Goal: Task Accomplishment & Management: Manage account settings

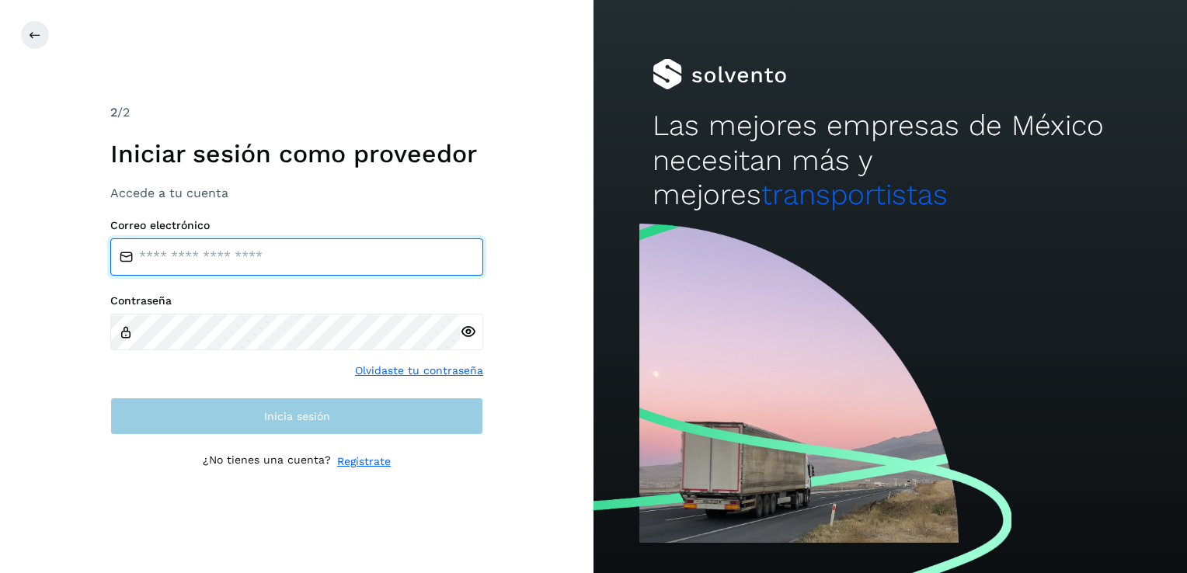
type input "**********"
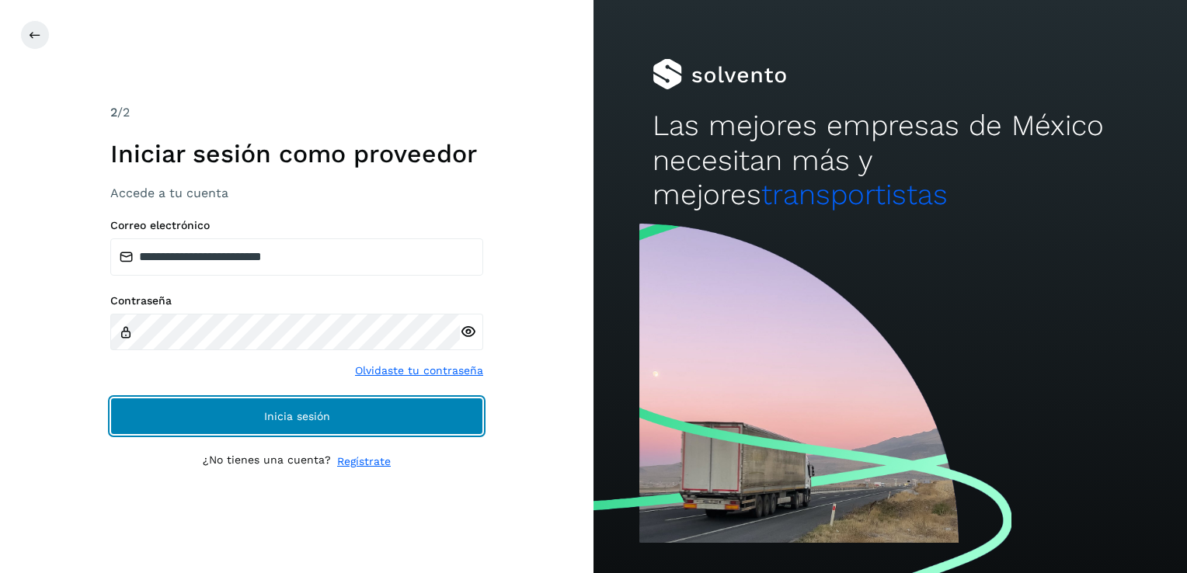
click at [311, 415] on span "Inicia sesión" at bounding box center [297, 416] width 66 height 11
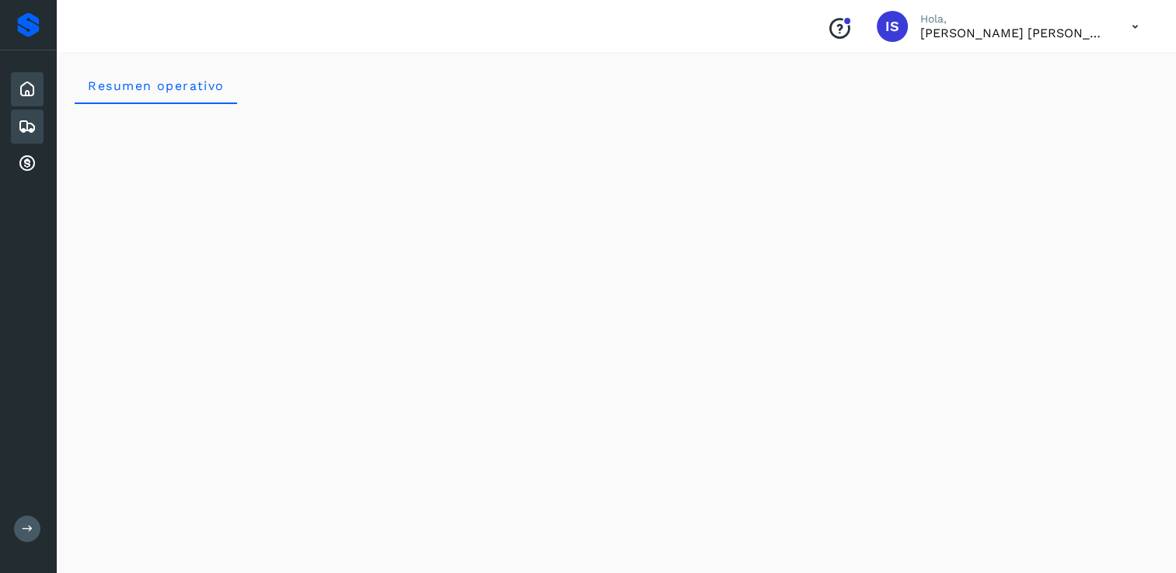
click at [28, 134] on icon at bounding box center [27, 126] width 19 height 19
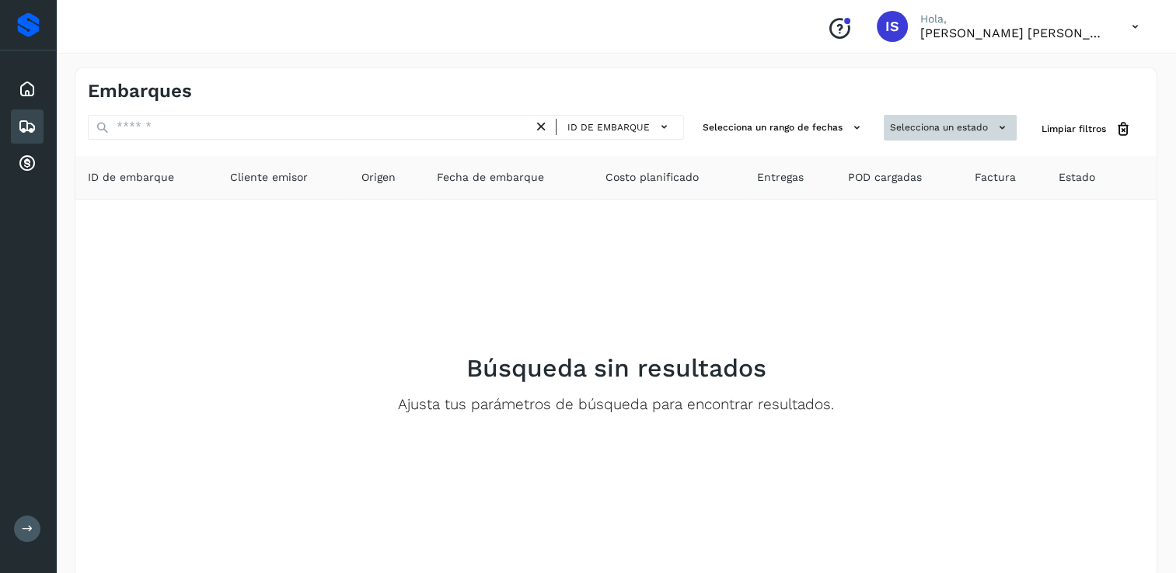
click at [1004, 130] on icon at bounding box center [1002, 128] width 16 height 16
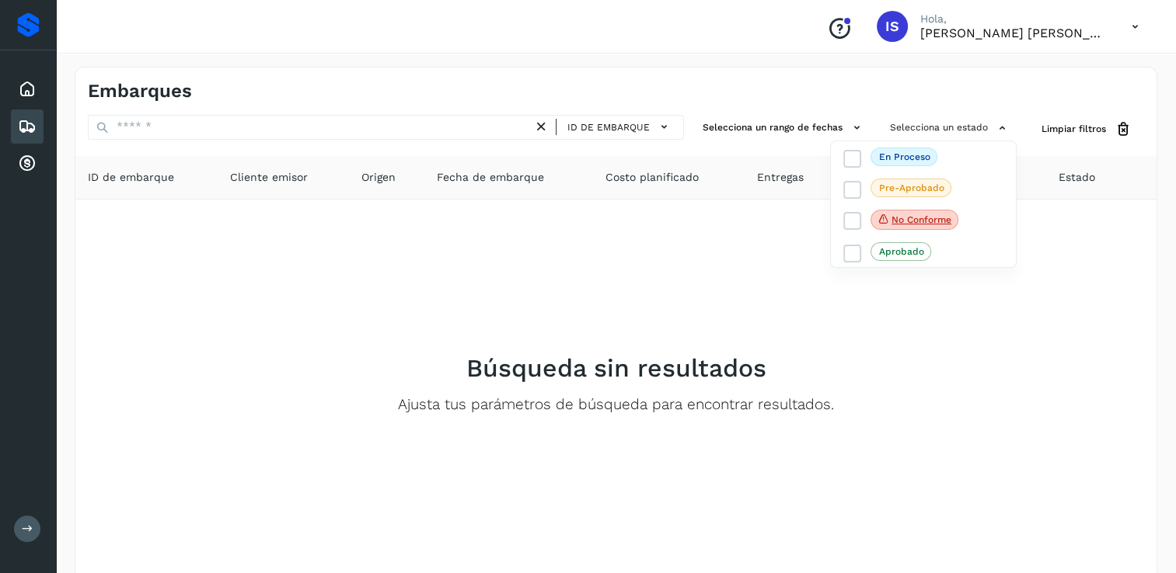
click at [779, 267] on div at bounding box center [588, 286] width 1176 height 573
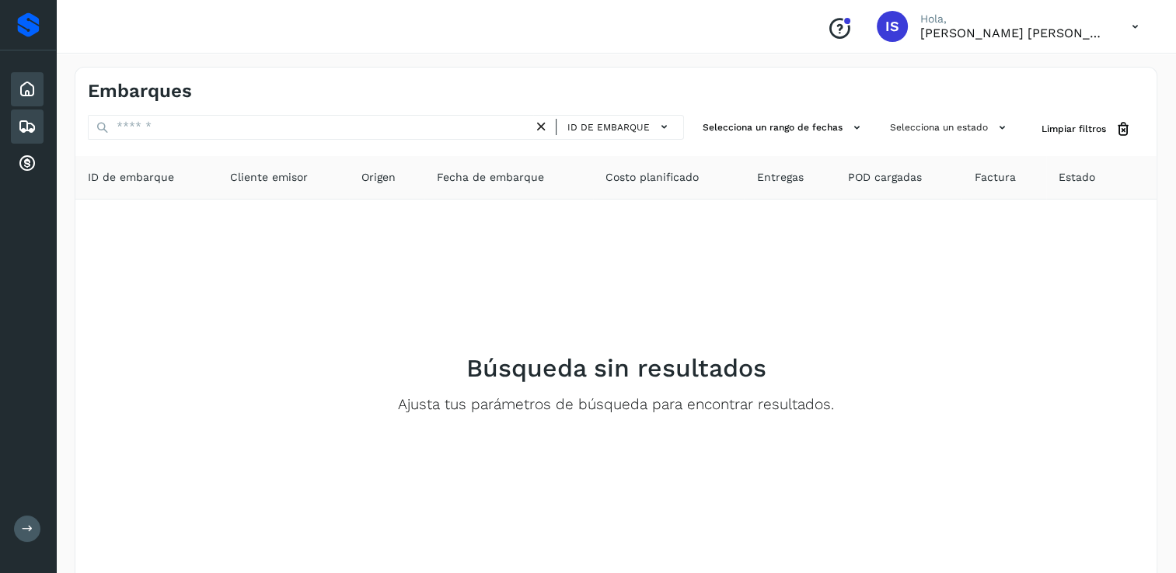
click at [29, 93] on icon at bounding box center [27, 89] width 19 height 19
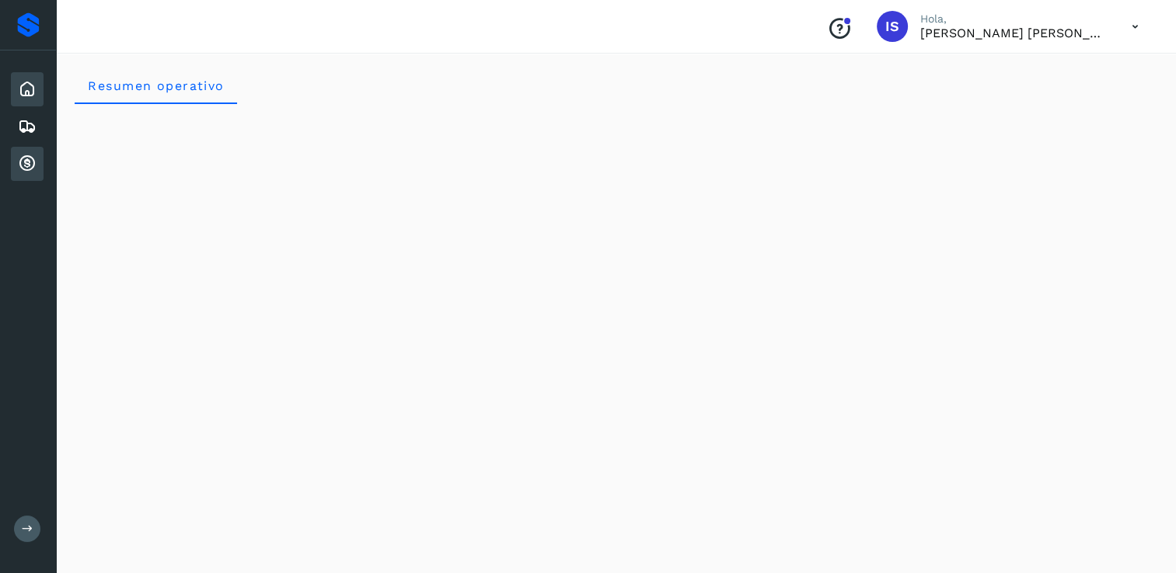
click at [26, 165] on icon at bounding box center [27, 164] width 19 height 19
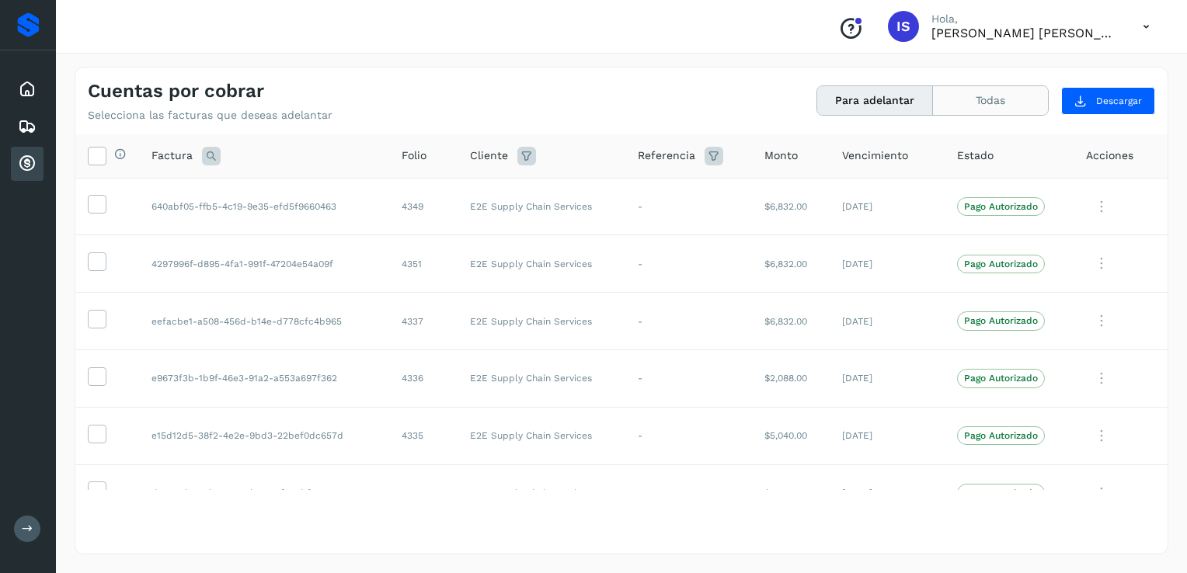
click at [1002, 97] on button "Todas" at bounding box center [990, 100] width 115 height 29
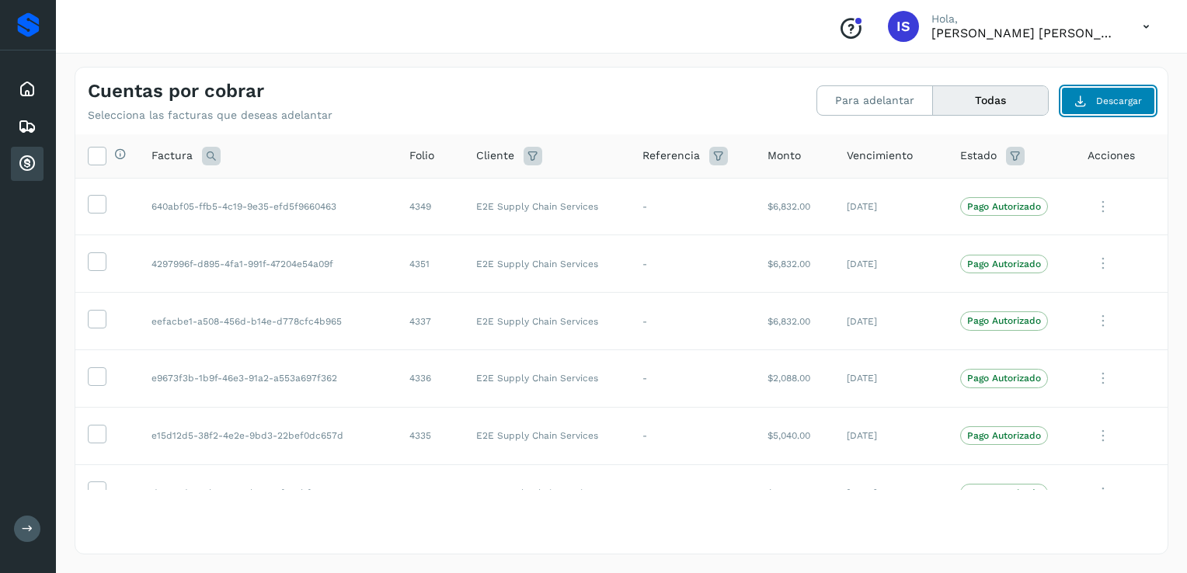
click at [1135, 102] on span "Descargar" at bounding box center [1119, 101] width 46 height 14
